Goal: Task Accomplishment & Management: Manage account settings

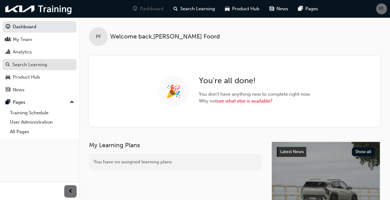
click at [58, 65] on div "Search Learning" at bounding box center [40, 65] width 68 height 8
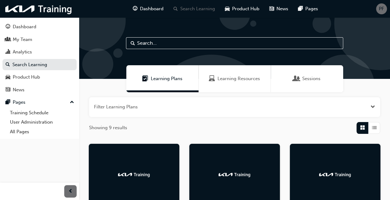
click at [312, 80] on span "Sessions" at bounding box center [311, 78] width 18 height 7
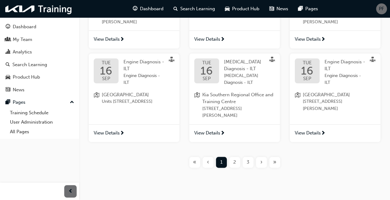
scroll to position [285, 0]
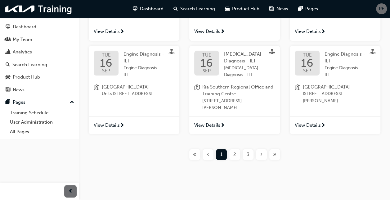
click at [235, 154] on span "2" at bounding box center [234, 154] width 3 height 7
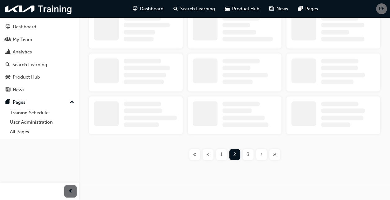
scroll to position [285, 0]
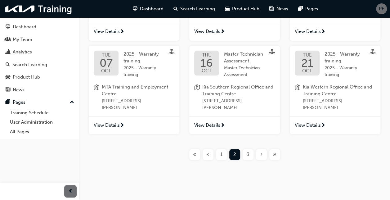
click at [145, 87] on span "MTA Training and Employment Centre" at bounding box center [138, 90] width 73 height 14
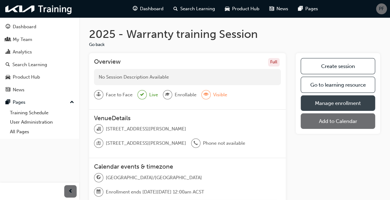
click at [329, 101] on link "Manage enrollment" at bounding box center [337, 103] width 74 height 16
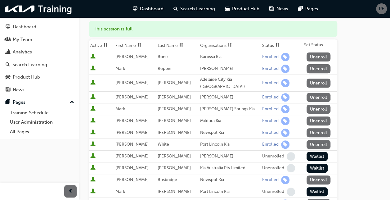
scroll to position [93, 0]
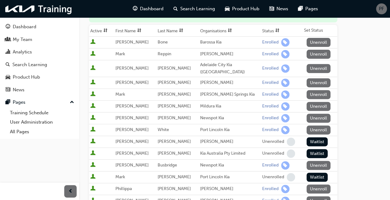
click at [318, 125] on button "Unenroll" at bounding box center [318, 129] width 24 height 9
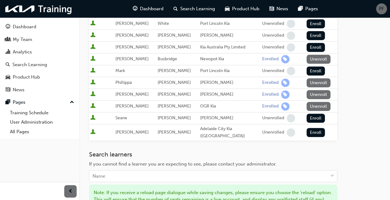
scroll to position [217, 0]
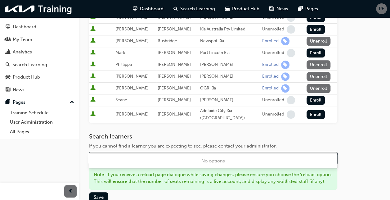
click at [172, 153] on div "Name" at bounding box center [208, 158] width 238 height 11
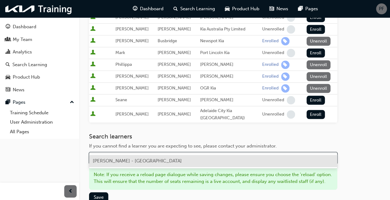
type input "calpo"
click at [146, 163] on span "Ervin Calpo - Port Lincoln Kia" at bounding box center [137, 161] width 89 height 6
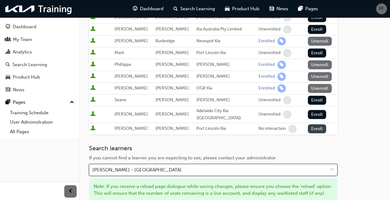
click at [314, 124] on button "Enroll" at bounding box center [317, 128] width 19 height 9
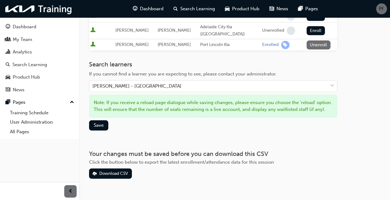
scroll to position [309, 0]
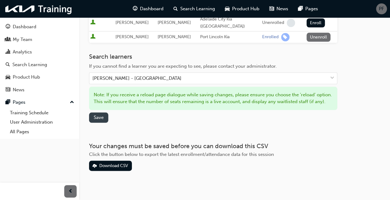
click at [100, 114] on span "Save" at bounding box center [99, 117] width 10 height 6
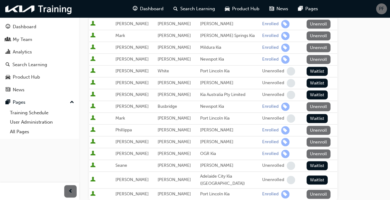
scroll to position [214, 0]
